Goal: Information Seeking & Learning: Learn about a topic

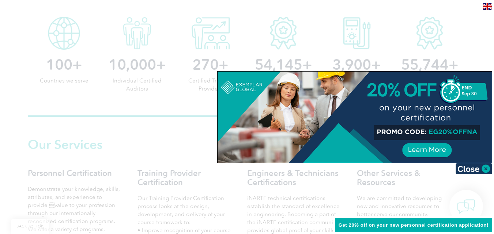
scroll to position [395, 0]
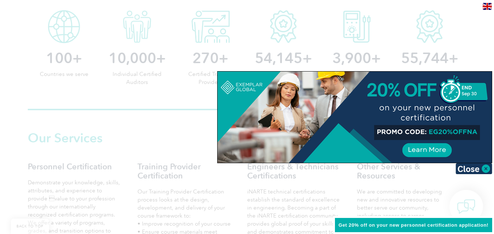
click at [197, 155] on div at bounding box center [247, 117] width 494 height 234
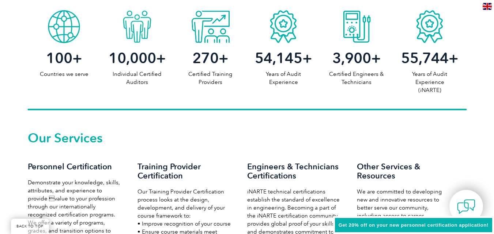
click at [195, 140] on h2 "Our Services" at bounding box center [247, 138] width 439 height 12
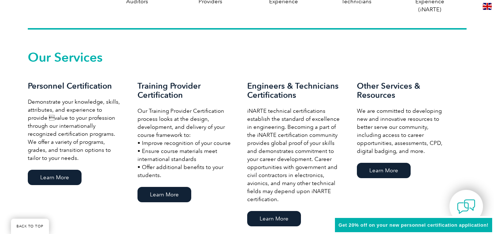
scroll to position [483, 0]
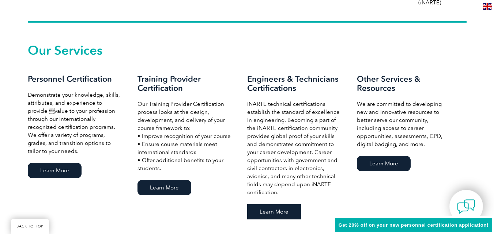
click at [272, 209] on link "Learn More" at bounding box center [274, 211] width 54 height 15
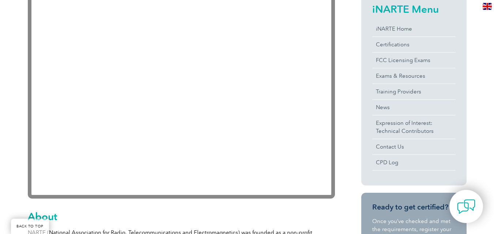
scroll to position [175, 0]
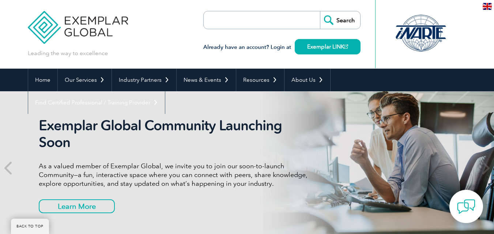
scroll to position [483, 0]
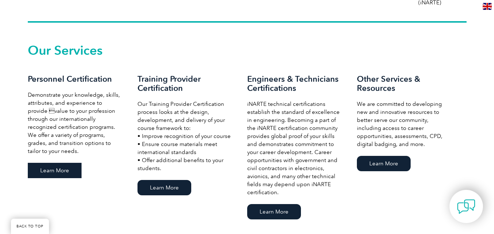
click at [58, 170] on link "Learn More" at bounding box center [55, 170] width 54 height 15
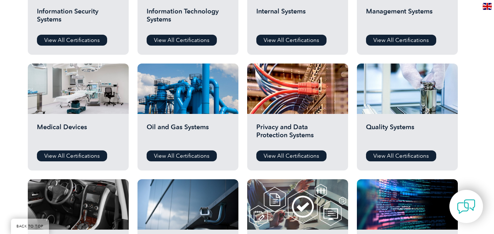
scroll to position [439, 0]
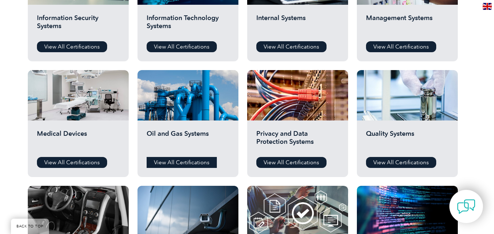
click at [182, 160] on link "View All Certifications" at bounding box center [182, 162] width 70 height 11
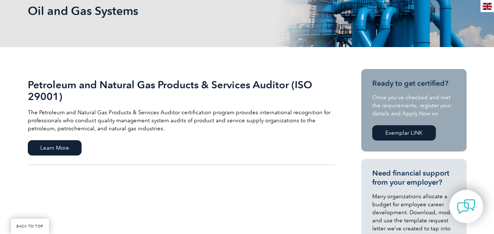
scroll to position [132, 0]
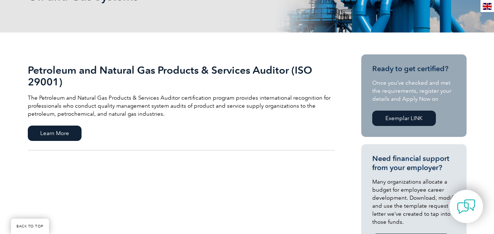
click at [398, 116] on link "Exemplar LINK" at bounding box center [404, 118] width 64 height 15
